Goal: Information Seeking & Learning: Learn about a topic

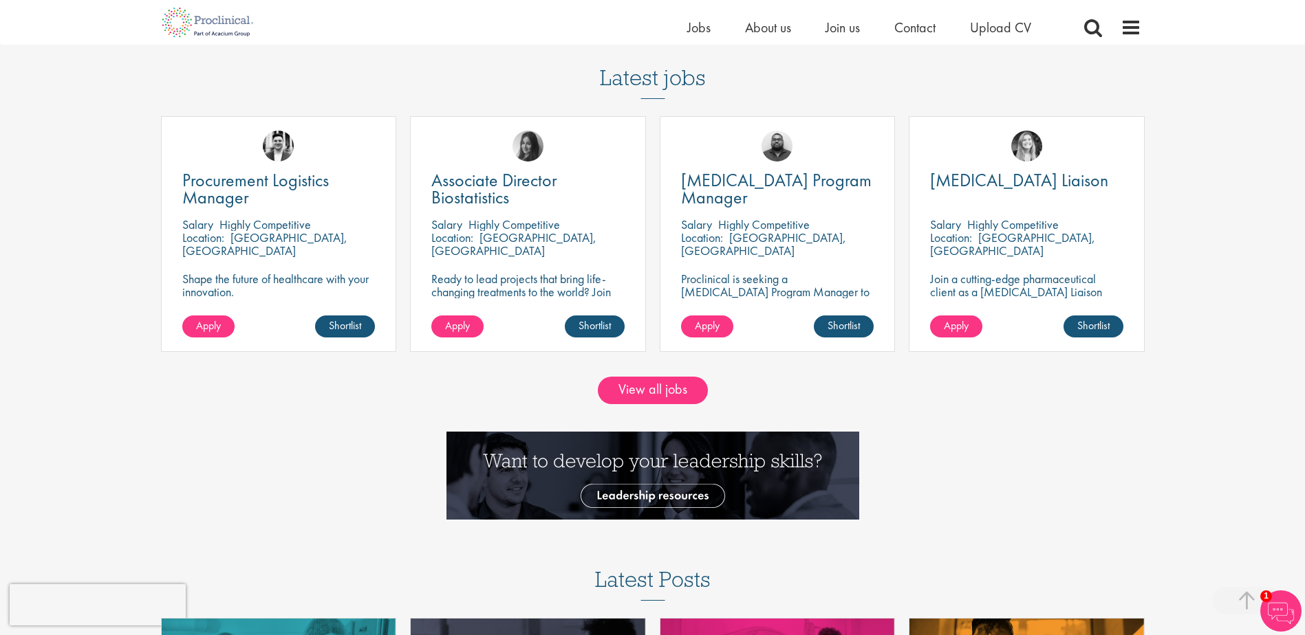
scroll to position [1307, 0]
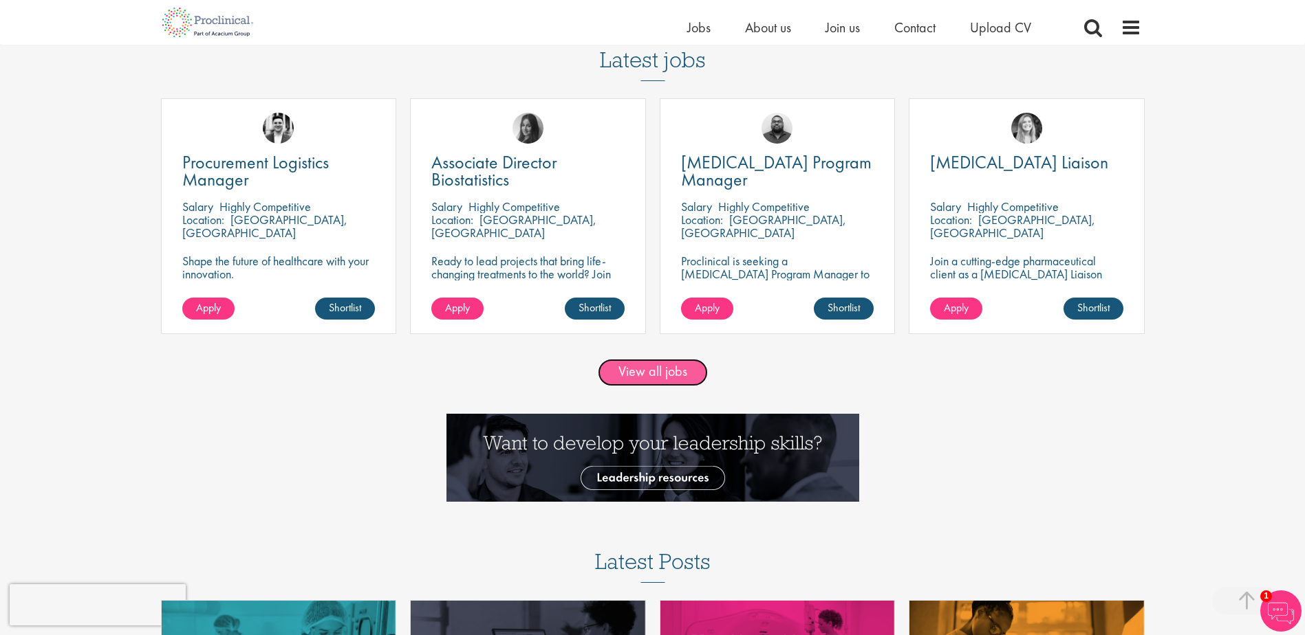
click at [635, 373] on link "View all jobs" at bounding box center [653, 373] width 110 height 28
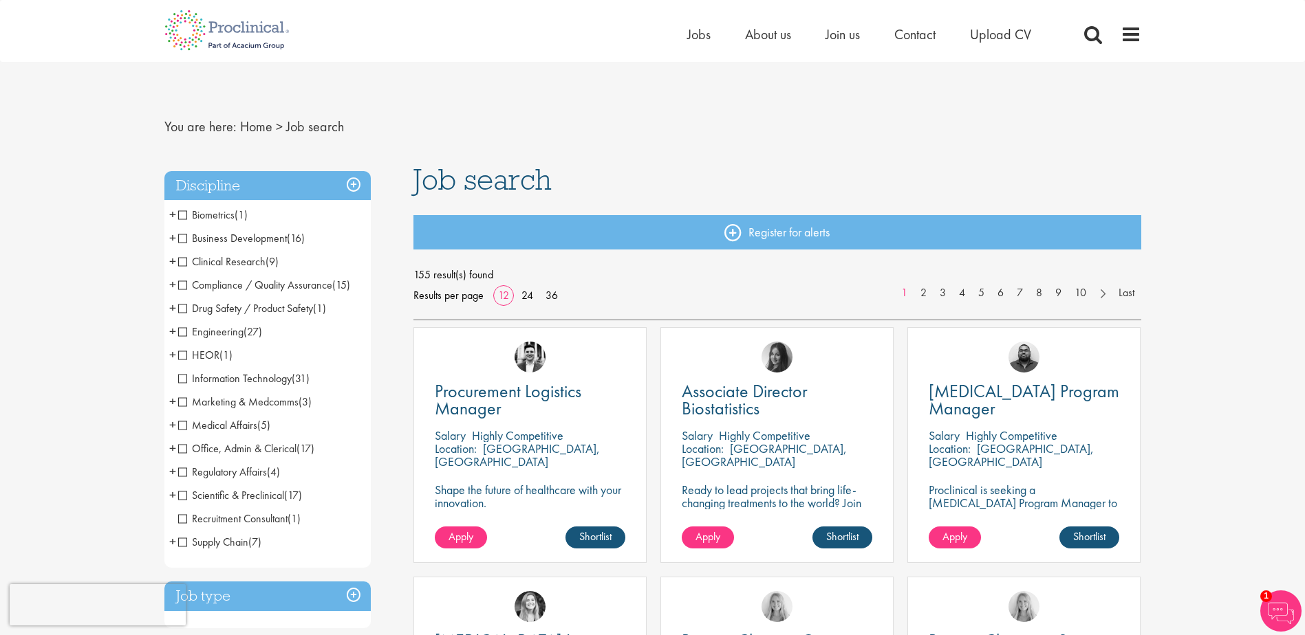
click at [181, 237] on span "Business Development" at bounding box center [232, 238] width 109 height 14
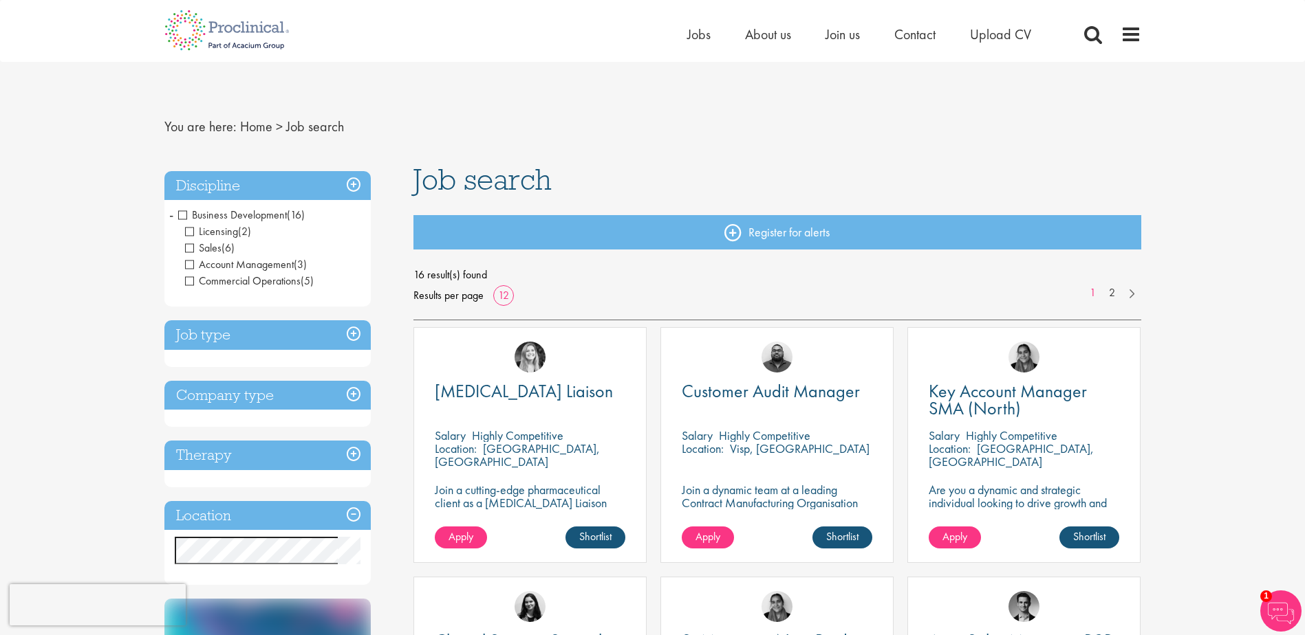
click at [186, 212] on span "Business Development" at bounding box center [232, 215] width 109 height 14
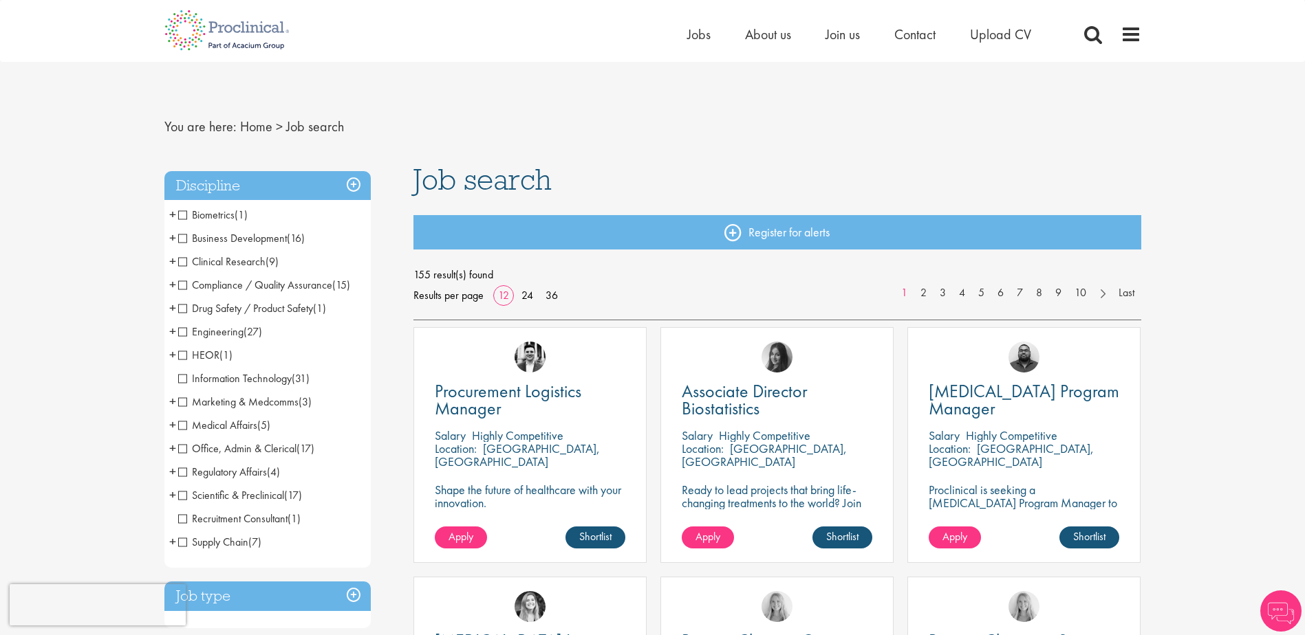
click at [186, 263] on span "Clinical Research" at bounding box center [221, 261] width 87 height 14
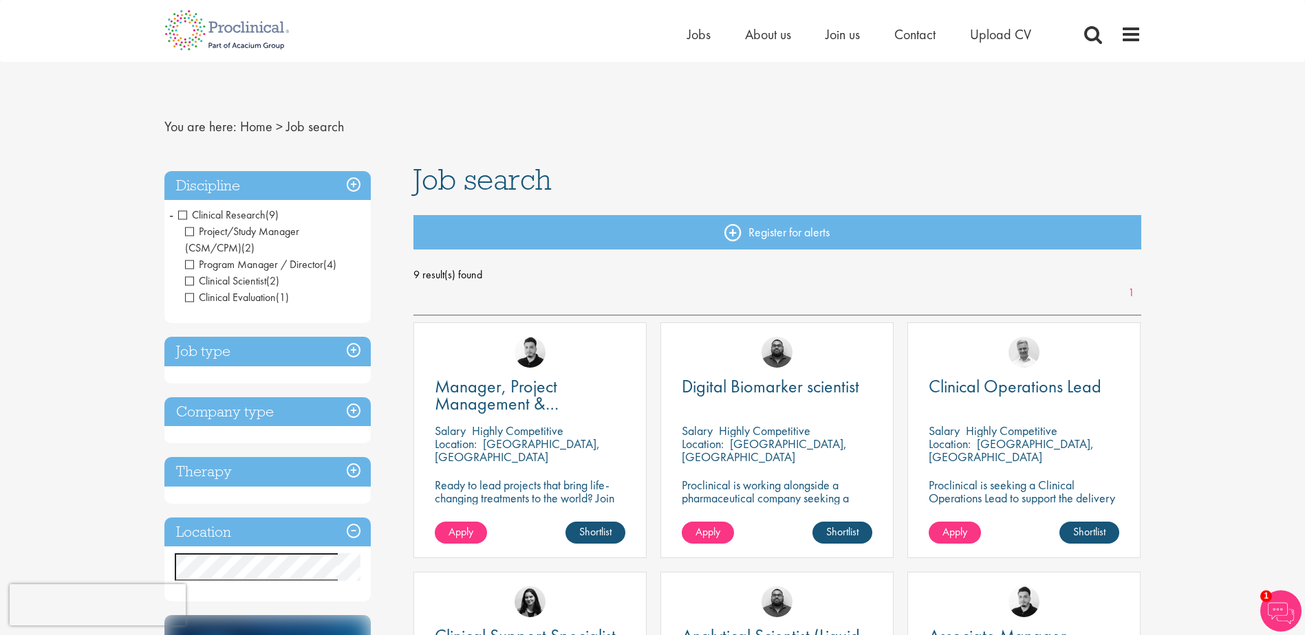
click at [186, 215] on span "Clinical Research" at bounding box center [221, 215] width 87 height 14
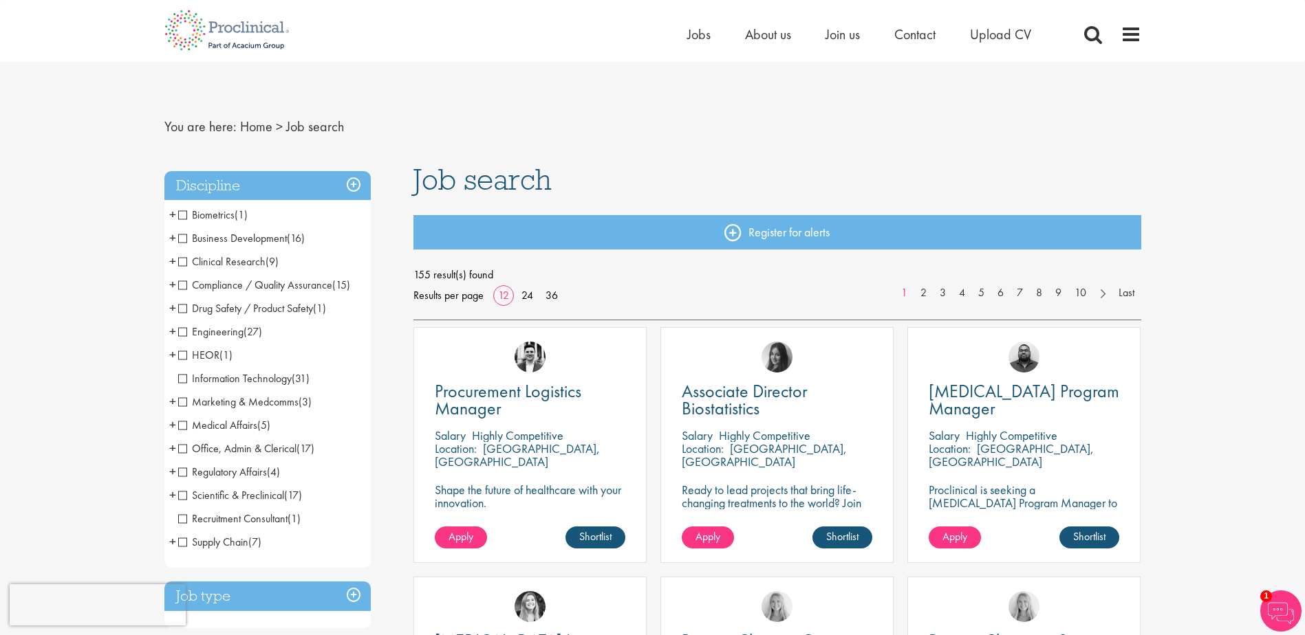
click at [188, 285] on span "Compliance / Quality Assurance" at bounding box center [255, 285] width 154 height 14
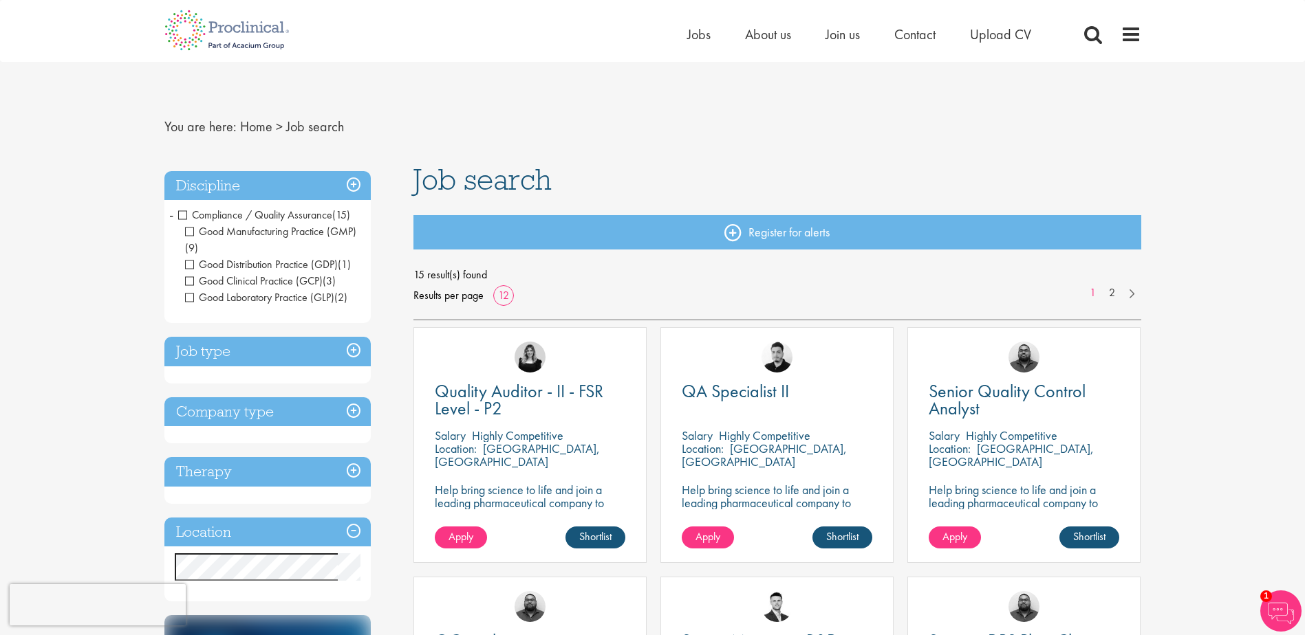
click at [184, 217] on span "Compliance / Quality Assurance" at bounding box center [255, 215] width 154 height 14
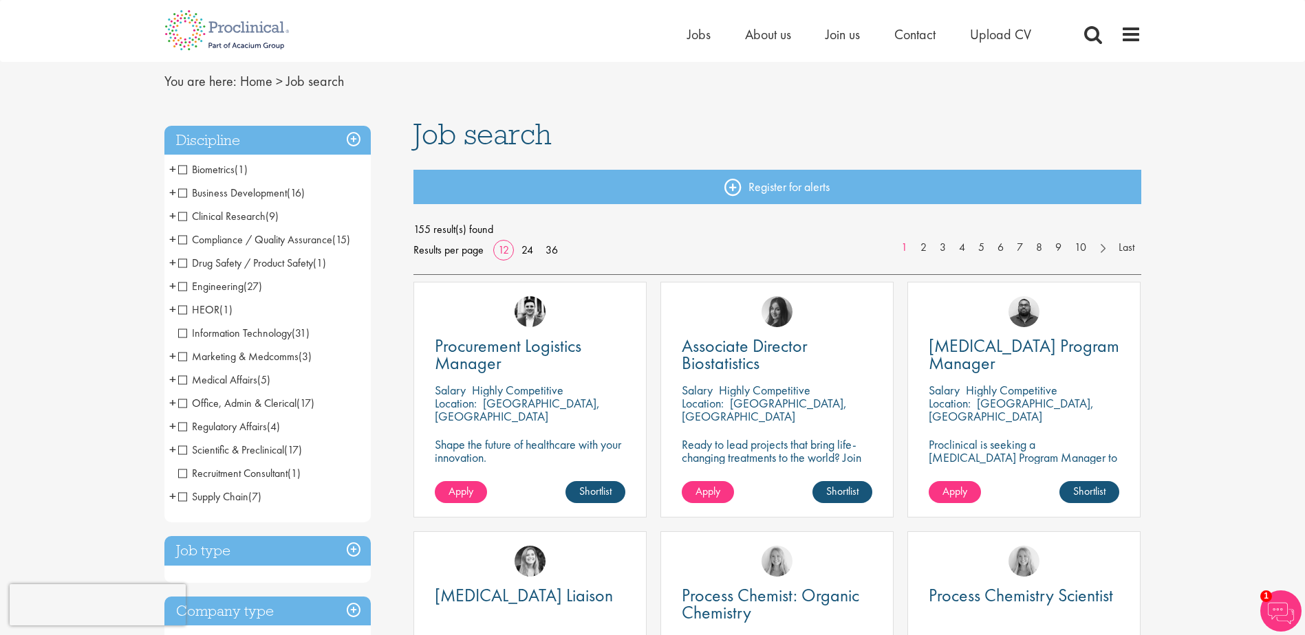
scroll to position [69, 0]
